Goal: Transaction & Acquisition: Purchase product/service

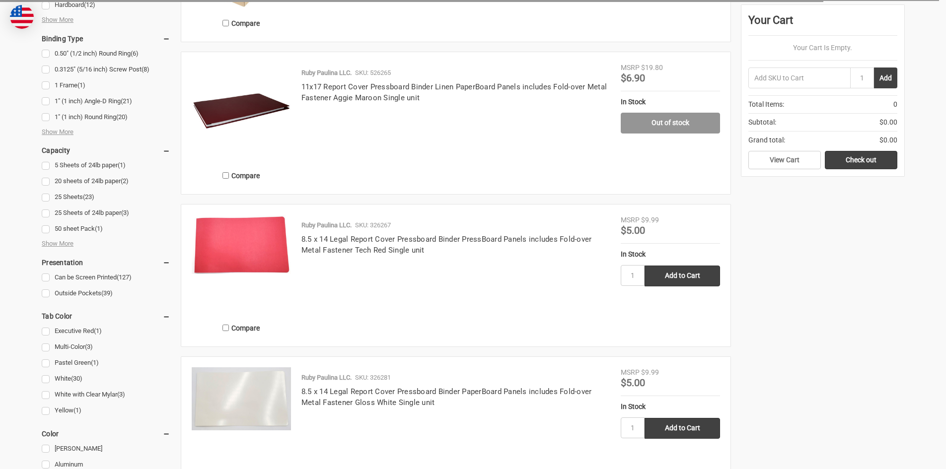
scroll to position [497, 0]
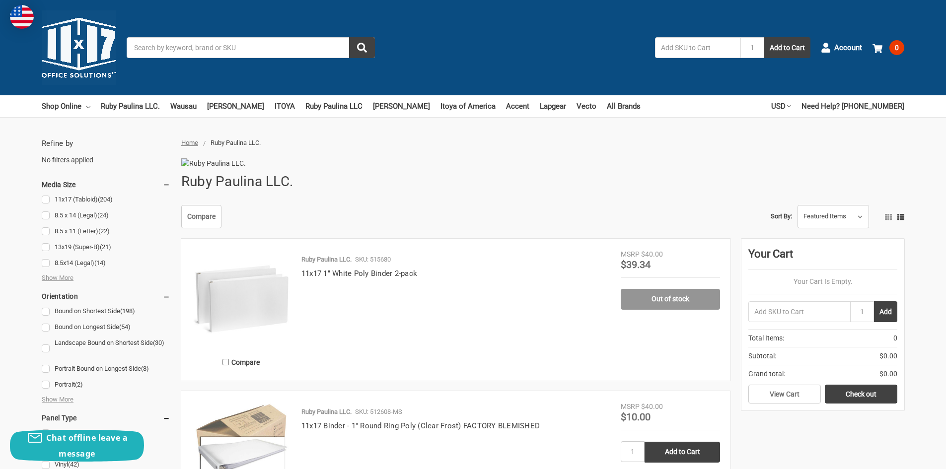
click at [201, 49] on input "Search" at bounding box center [251, 47] width 248 height 21
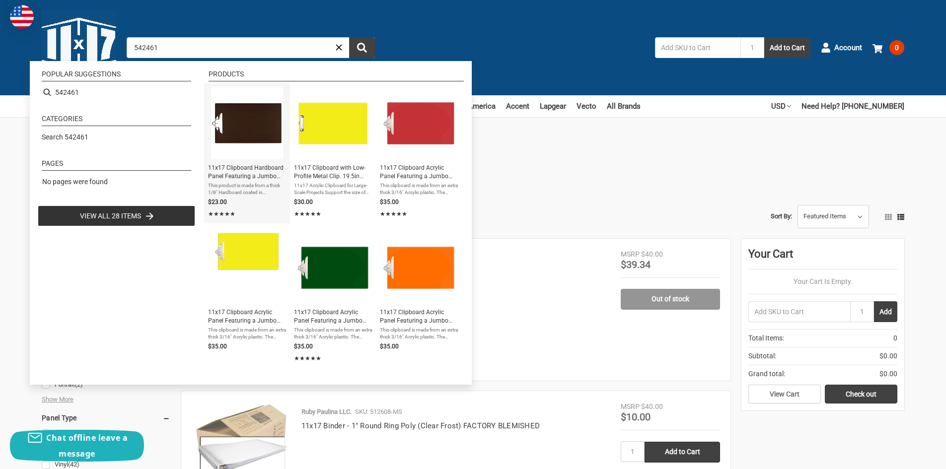
type input "542461"
click at [252, 181] on link "11x17 Clipboard Hardboard Panel Featuring a Jumbo Board Clip Brown This product…" at bounding box center [247, 153] width 78 height 132
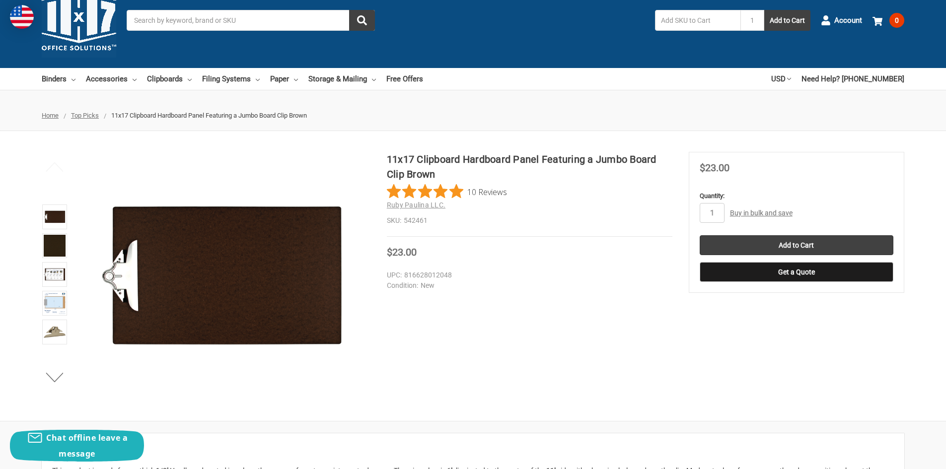
scroll to position [50, 0]
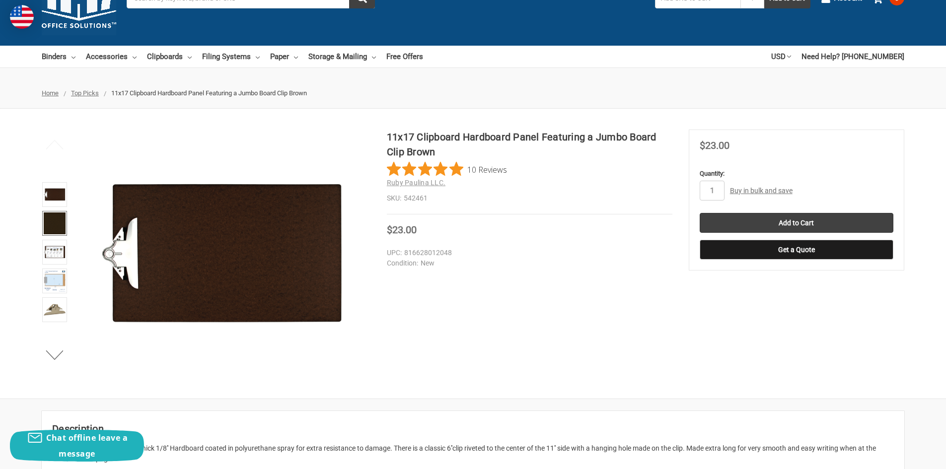
click at [62, 229] on img at bounding box center [55, 224] width 22 height 22
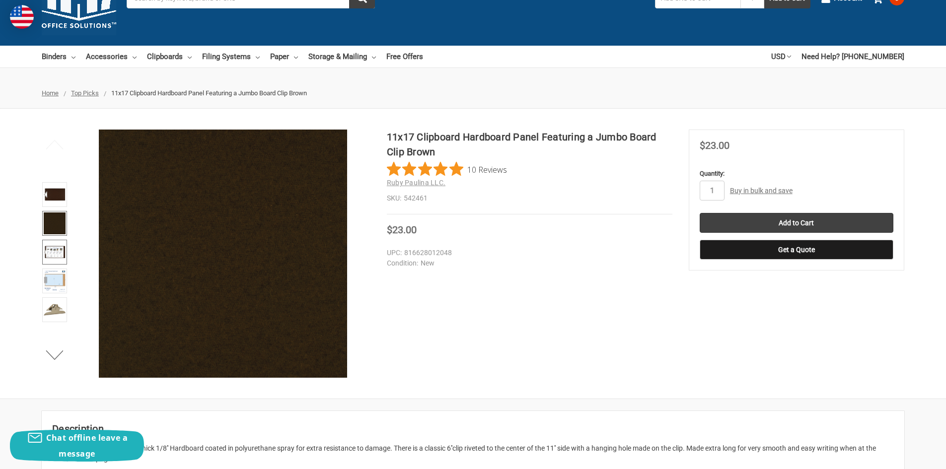
click at [51, 260] on img at bounding box center [55, 252] width 22 height 22
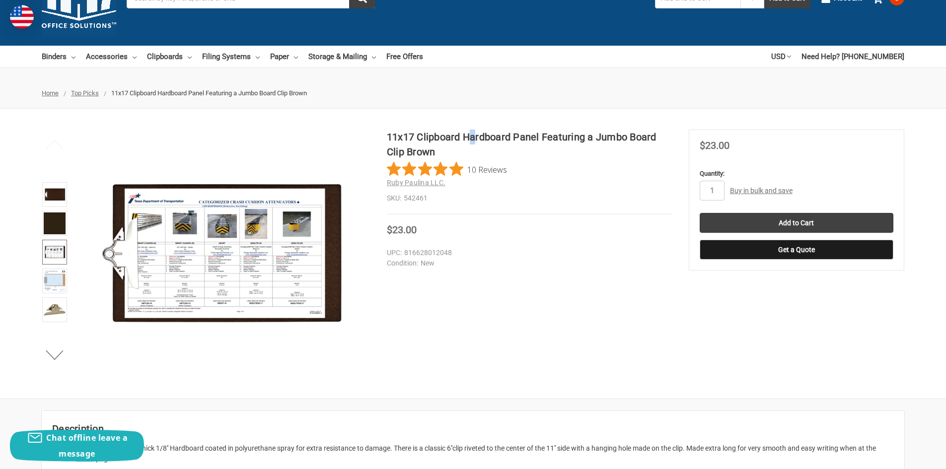
click at [472, 140] on h1 "11x17 Clipboard Hardboard Panel Featuring a Jumbo Board Clip Brown" at bounding box center [530, 145] width 286 height 30
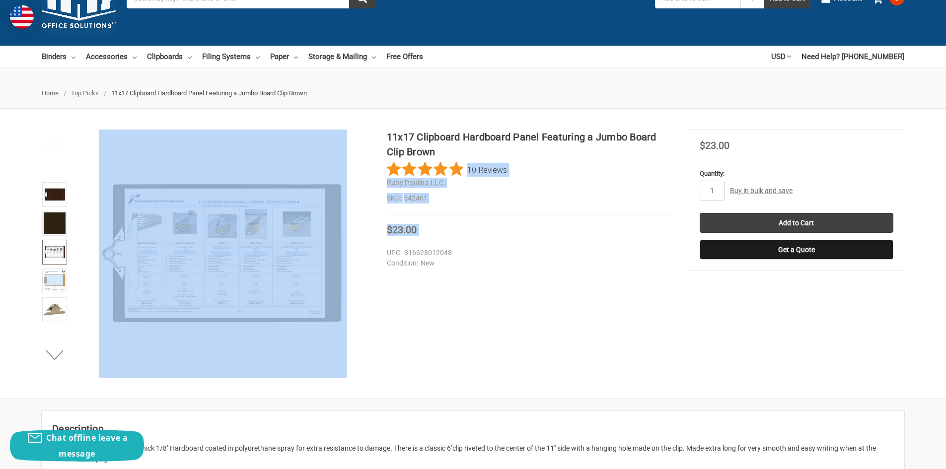
drag, startPoint x: 454, startPoint y: 152, endPoint x: 421, endPoint y: 133, distance: 38.5
click at [380, 133] on div "11x17 Clipboard Hardboard Panel Featuring a Jumbo Board Clip Brown 10 Reviews R…" at bounding box center [473, 254] width 946 height 248
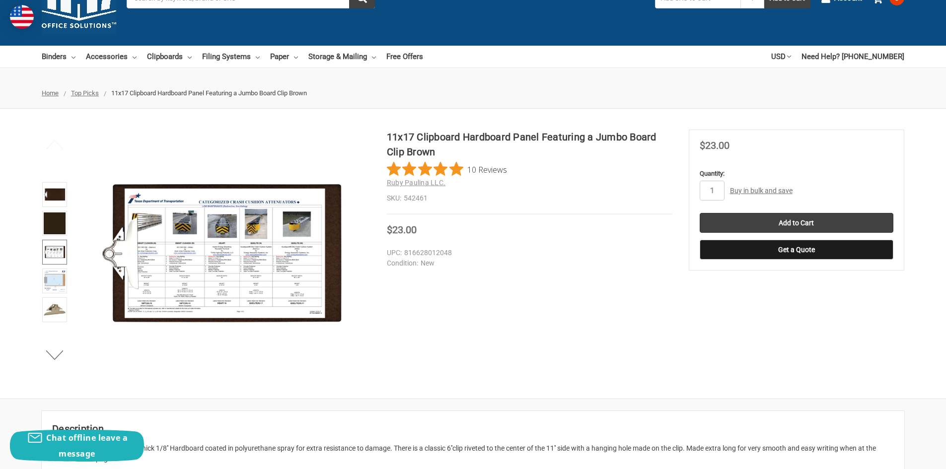
click at [439, 138] on h1 "11x17 Clipboard Hardboard Panel Featuring a Jumbo Board Clip Brown" at bounding box center [530, 145] width 286 height 30
drag, startPoint x: 436, startPoint y: 151, endPoint x: 387, endPoint y: 134, distance: 50.9
click at [387, 134] on h1 "11x17 Clipboard Hardboard Panel Featuring a Jumbo Board Clip Brown" at bounding box center [530, 145] width 286 height 30
copy h1 "11x17 Clipboard Hardboard Panel Featuring a Jumbo Board Clip Brown"
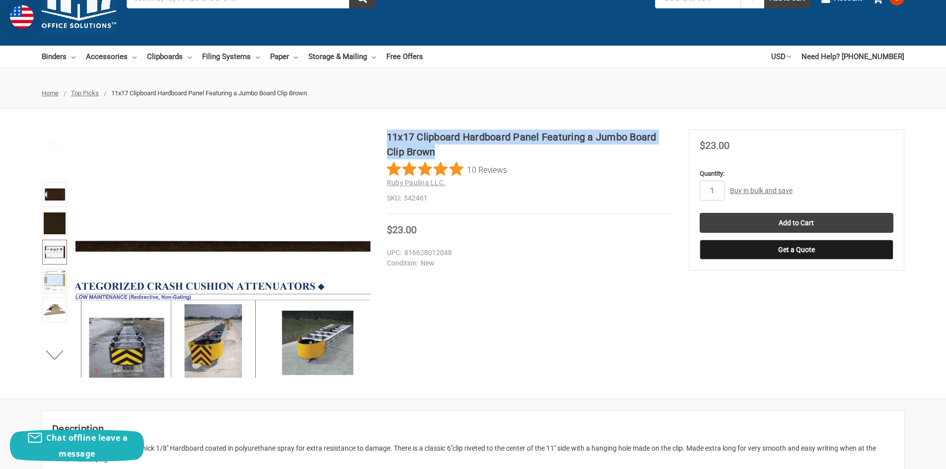
click at [304, 148] on img at bounding box center [129, 419] width 636 height 636
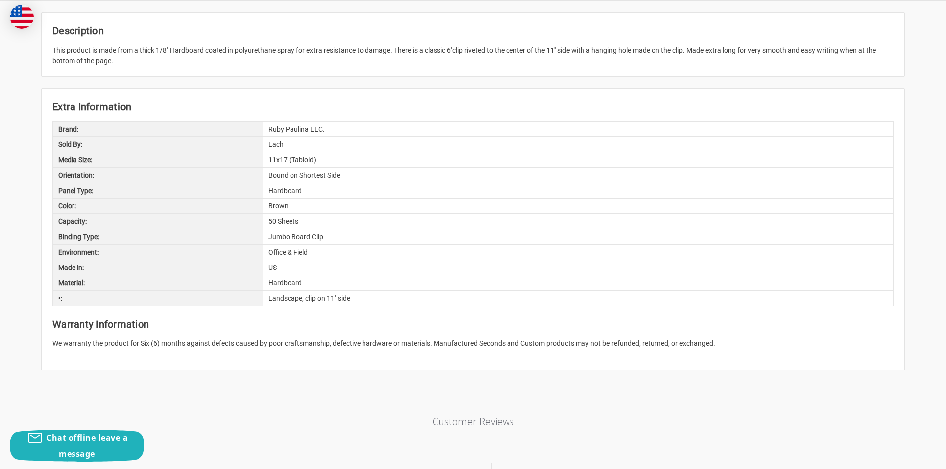
scroll to position [596, 0]
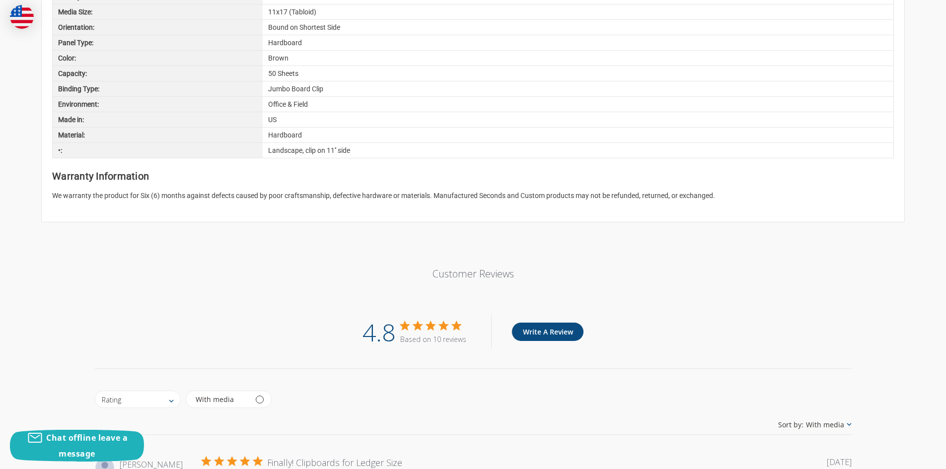
drag, startPoint x: 432, startPoint y: 204, endPoint x: 423, endPoint y: 201, distance: 9.3
